Goal: Task Accomplishment & Management: Manage account settings

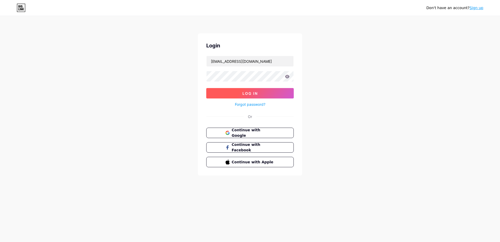
click at [248, 92] on span "Log In" at bounding box center [250, 93] width 15 height 4
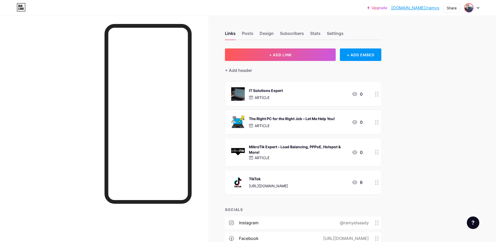
click at [466, 7] on img at bounding box center [469, 8] width 8 height 8
click at [426, 70] on li "Logout" at bounding box center [446, 73] width 65 height 14
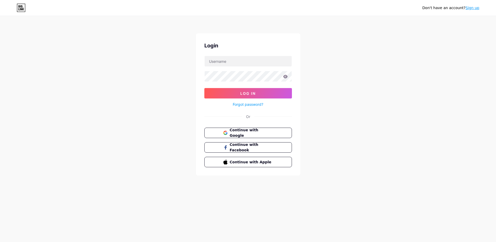
type input "[EMAIL_ADDRESS][DOMAIN_NAME]"
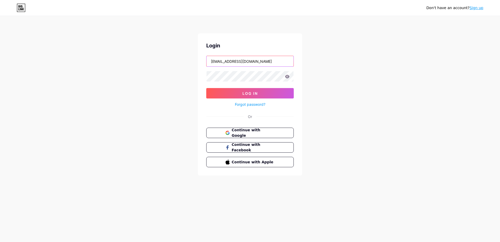
drag, startPoint x: 256, startPoint y: 63, endPoint x: 130, endPoint y: 60, distance: 126.4
click at [207, 60] on input "[EMAIL_ADDRESS][DOMAIN_NAME]" at bounding box center [250, 61] width 87 height 10
type input "clashoframy@gmail.com"
click at [206, 88] on button "Log In" at bounding box center [250, 93] width 88 height 10
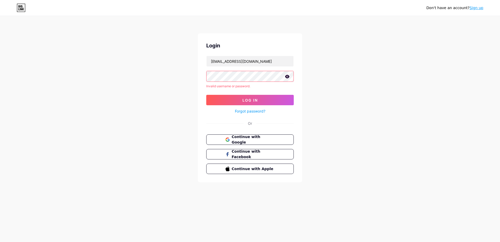
click at [288, 76] on icon at bounding box center [287, 76] width 4 height 3
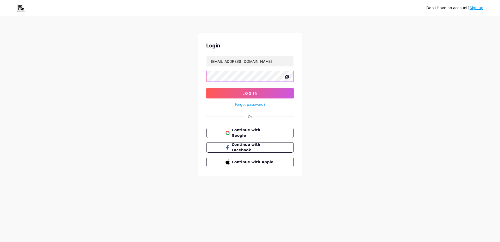
click at [206, 88] on button "Log In" at bounding box center [250, 93] width 88 height 10
click at [244, 93] on span "Log In" at bounding box center [250, 93] width 15 height 4
click at [206, 88] on button "Log In" at bounding box center [250, 93] width 88 height 10
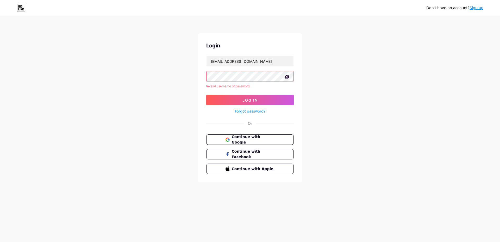
click at [251, 112] on link "Forgot password?" at bounding box center [250, 110] width 30 height 5
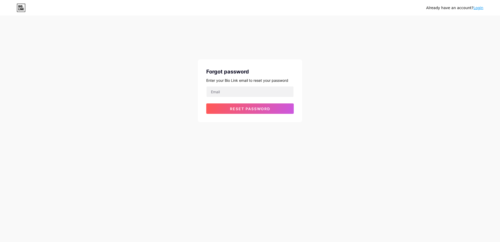
type input "[EMAIL_ADDRESS][DOMAIN_NAME]"
click at [228, 105] on button "Reset password" at bounding box center [250, 108] width 88 height 10
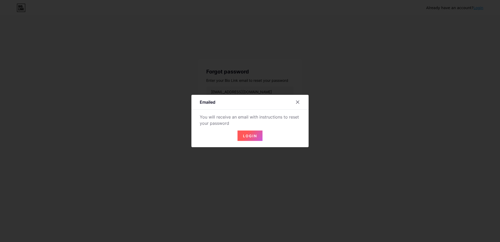
click at [242, 133] on button "Login" at bounding box center [250, 136] width 25 height 10
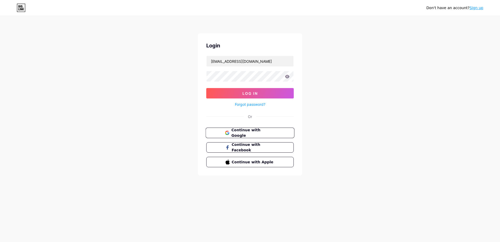
click at [223, 131] on button "Continue with Google" at bounding box center [250, 133] width 89 height 11
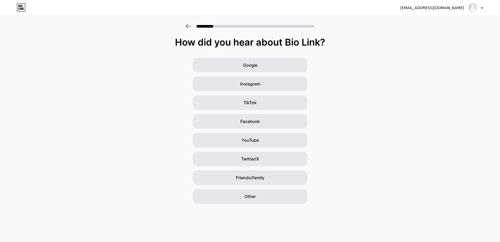
click at [437, 11] on div "[EMAIL_ADDRESS][DOMAIN_NAME]" at bounding box center [441, 7] width 83 height 9
click at [437, 5] on div "[EMAIL_ADDRESS][DOMAIN_NAME]" at bounding box center [432, 7] width 64 height 5
click at [480, 8] on div at bounding box center [475, 7] width 15 height 9
click at [432, 21] on li "Logout" at bounding box center [451, 21] width 65 height 14
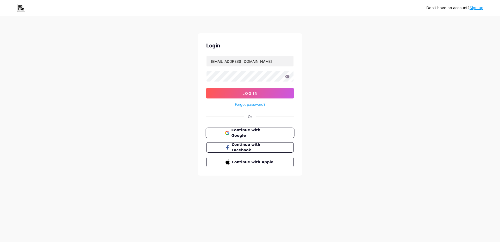
click at [245, 133] on span "Continue with Google" at bounding box center [253, 132] width 44 height 11
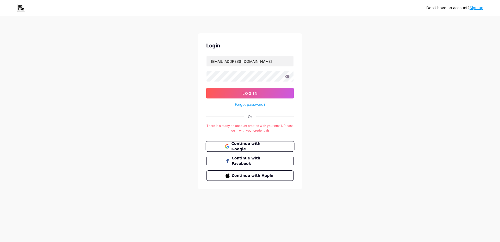
click at [254, 144] on span "Continue with Google" at bounding box center [253, 146] width 44 height 11
drag, startPoint x: 276, startPoint y: 65, endPoint x: 157, endPoint y: 66, distance: 119.1
click at [207, 66] on input "[EMAIL_ADDRESS][DOMAIN_NAME]" at bounding box center [250, 61] width 87 height 10
drag, startPoint x: 243, startPoint y: 62, endPoint x: 324, endPoint y: 67, distance: 81.7
click at [294, 66] on input "[EMAIL_ADDRESS],com" at bounding box center [250, 61] width 87 height 10
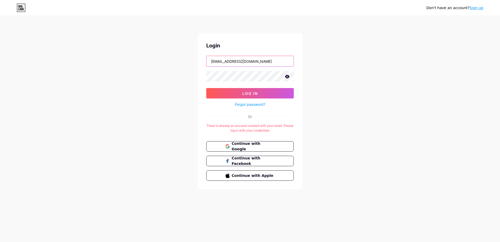
type input "[EMAIL_ADDRESS][DOMAIN_NAME]"
click at [206, 88] on button "Log In" at bounding box center [250, 93] width 88 height 10
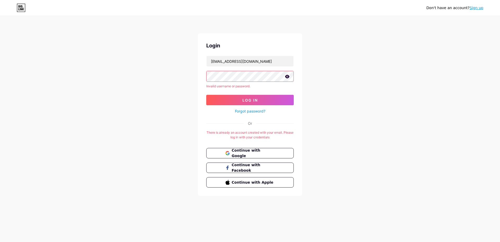
click at [286, 77] on icon at bounding box center [287, 76] width 4 height 3
click at [286, 77] on icon at bounding box center [287, 77] width 4 height 4
click at [287, 77] on icon at bounding box center [287, 76] width 4 height 3
click at [250, 109] on link "Forgot password?" at bounding box center [250, 110] width 30 height 5
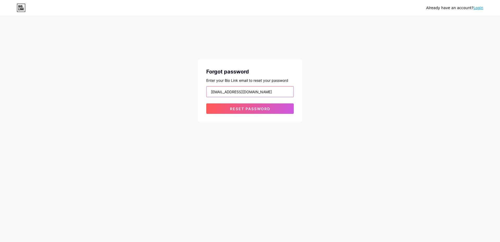
click at [256, 94] on input "[EMAIL_ADDRESS][DOMAIN_NAME]" at bounding box center [250, 92] width 87 height 10
drag, startPoint x: 254, startPoint y: 91, endPoint x: 107, endPoint y: 91, distance: 147.2
click at [207, 91] on input "[EMAIL_ADDRESS][DOMAIN_NAME]" at bounding box center [250, 92] width 87 height 10
type input "j"
type input "netbitar817@gmail.com"
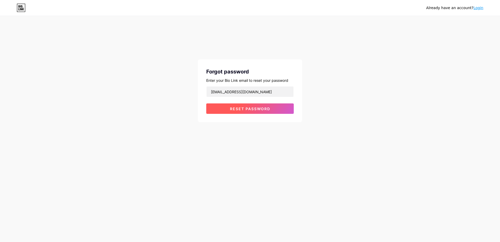
click at [243, 112] on button "Reset password" at bounding box center [250, 108] width 88 height 10
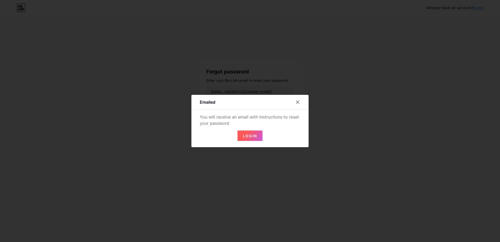
click at [249, 135] on span "Login" at bounding box center [250, 136] width 14 height 4
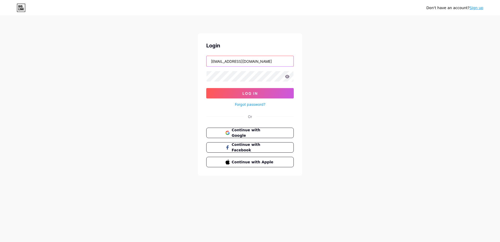
drag, startPoint x: 262, startPoint y: 64, endPoint x: 84, endPoint y: 61, distance: 178.2
click at [207, 61] on input "[EMAIL_ADDRESS][DOMAIN_NAME]" at bounding box center [250, 61] width 87 height 10
type input "netbitar817@gmail.com"
click at [206, 88] on button "Log In" at bounding box center [250, 93] width 88 height 10
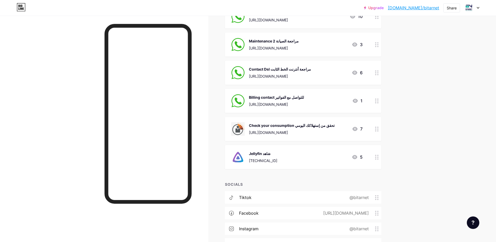
scroll to position [80, 0]
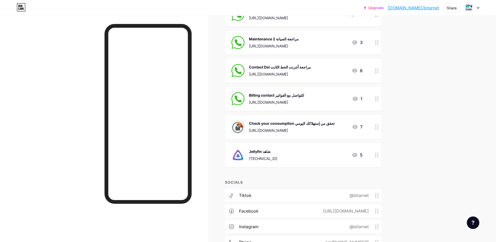
click at [355, 155] on icon at bounding box center [354, 155] width 5 height 4
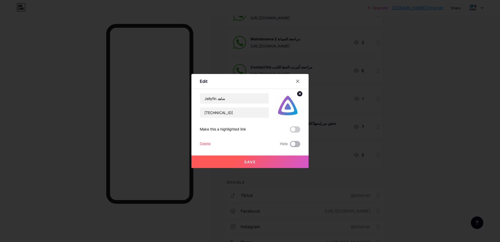
click at [291, 144] on span at bounding box center [295, 144] width 10 height 6
click at [290, 145] on input "checkbox" at bounding box center [290, 145] width 0 height 0
click at [268, 163] on button "Save" at bounding box center [250, 162] width 117 height 13
